Goal: Task Accomplishment & Management: Manage account settings

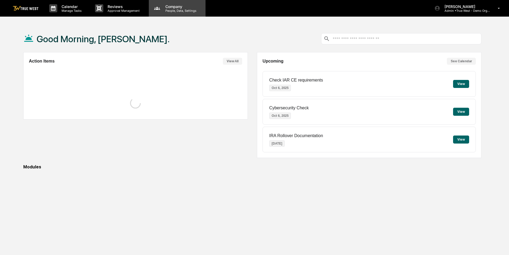
click at [170, 11] on p "People, Data, Settings" at bounding box center [180, 11] width 38 height 4
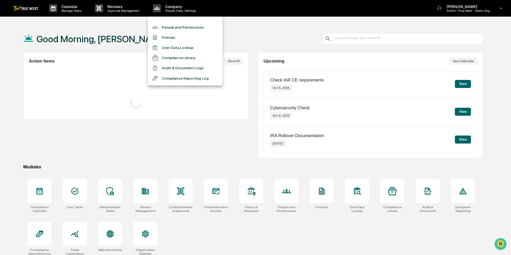
click at [169, 26] on li "People and Permissions" at bounding box center [185, 27] width 75 height 10
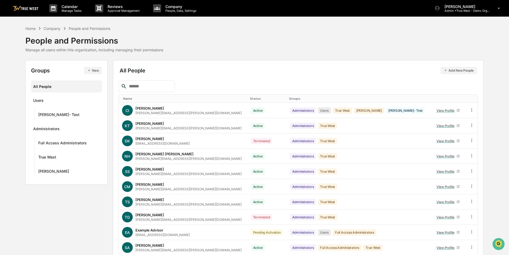
click at [90, 70] on icon "button" at bounding box center [89, 70] width 4 height 4
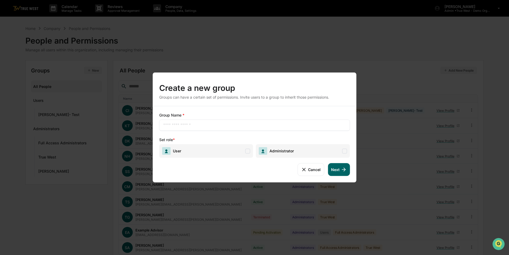
click at [177, 125] on input "text" at bounding box center [254, 124] width 183 height 5
type input "****"
click at [315, 155] on span "Administrator" at bounding box center [303, 151] width 94 height 14
click at [332, 169] on button "Next" at bounding box center [339, 169] width 22 height 13
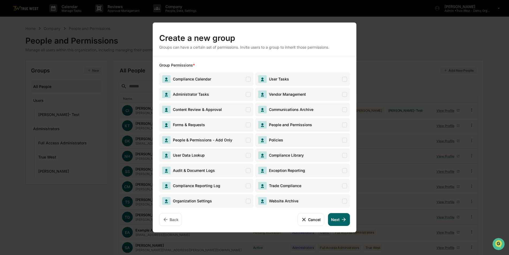
click at [229, 93] on span "Administrator Tasks" at bounding box center [206, 94] width 94 height 14
click at [307, 217] on icon at bounding box center [304, 220] width 6 height 6
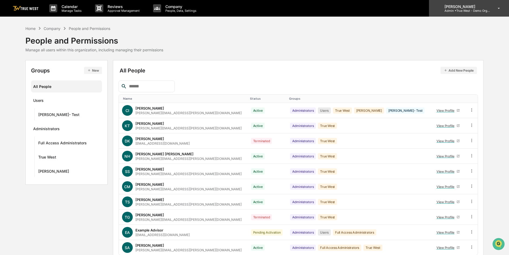
click at [469, 8] on p "[PERSON_NAME]" at bounding box center [465, 6] width 50 height 5
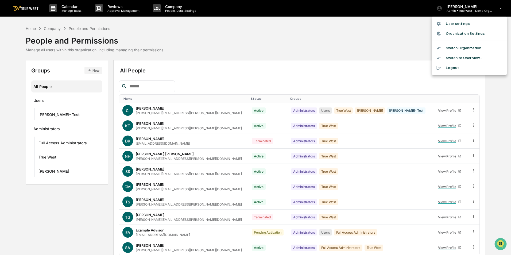
click at [455, 48] on li "Switch Organization" at bounding box center [469, 48] width 75 height 10
